Goal: Navigation & Orientation: Go to known website

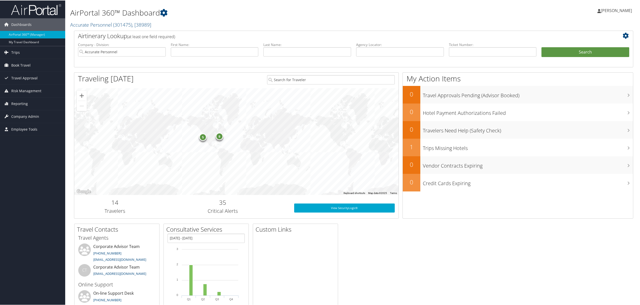
click at [608, 11] on span "[PERSON_NAME]" at bounding box center [616, 10] width 31 height 6
click at [592, 43] on link "View Travel Profile" at bounding box center [603, 44] width 56 height 9
